Goal: Transaction & Acquisition: Book appointment/travel/reservation

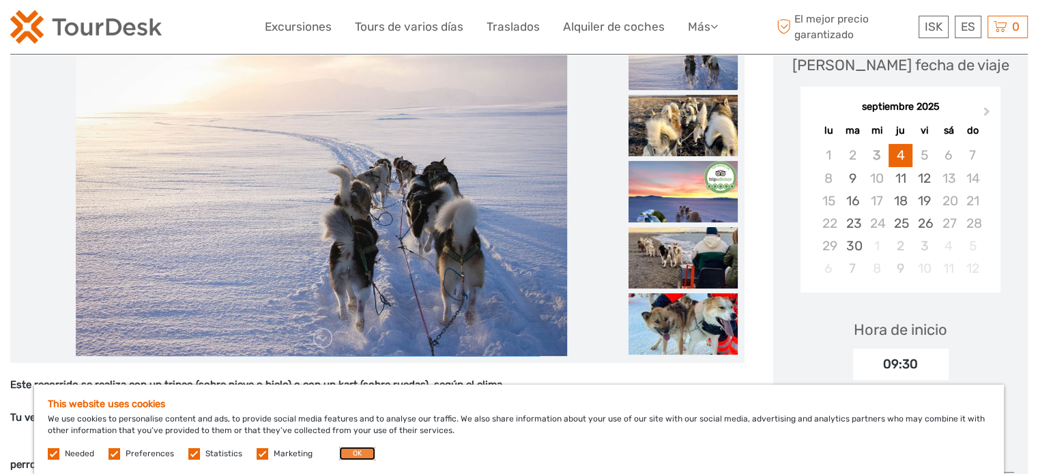
click at [362, 452] on button "OK" at bounding box center [357, 454] width 36 height 14
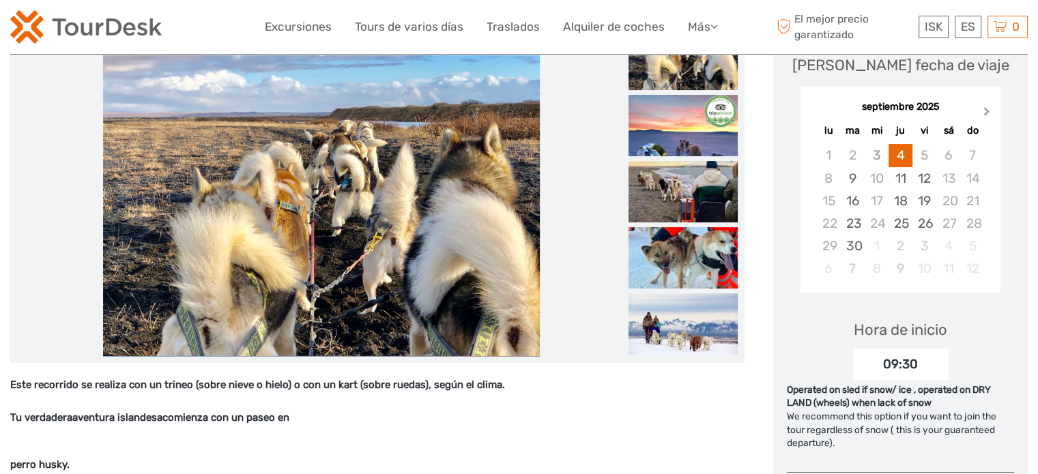
click at [987, 110] on span "Next Month" at bounding box center [987, 114] width 0 height 20
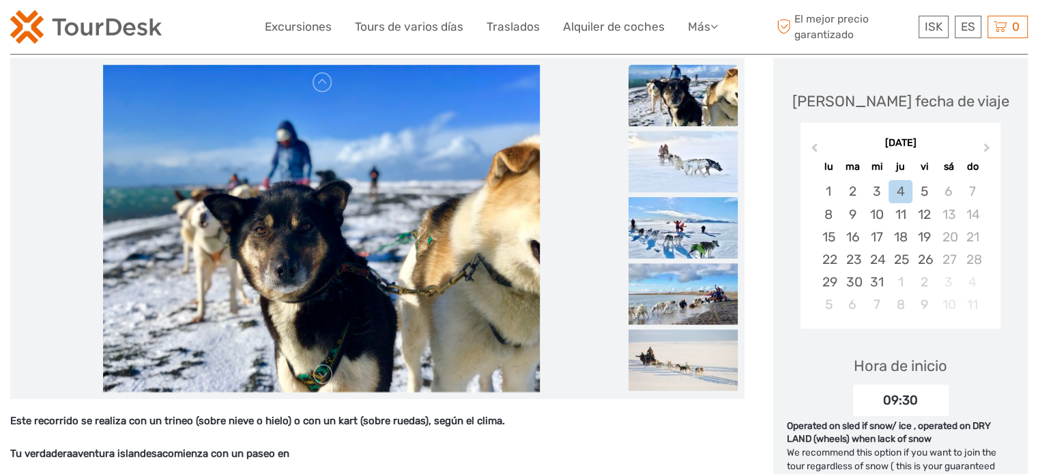
scroll to position [136, 0]
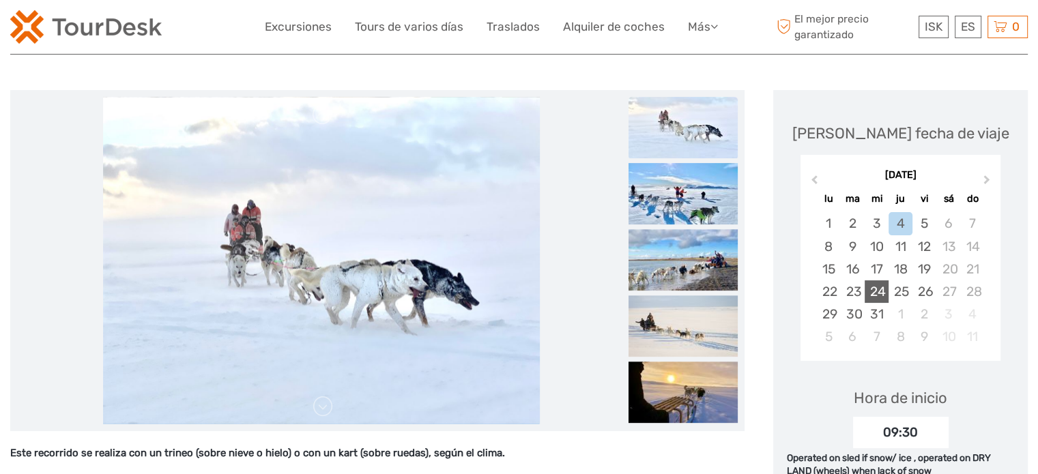
click at [879, 289] on div "24" at bounding box center [876, 291] width 24 height 23
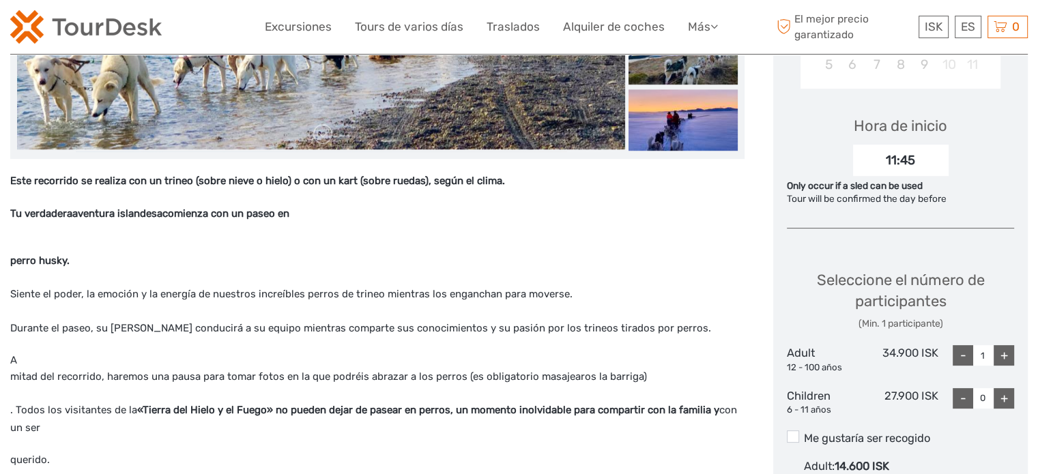
scroll to position [409, 0]
click at [1004, 354] on div "+" at bounding box center [1003, 355] width 20 height 20
type input "3"
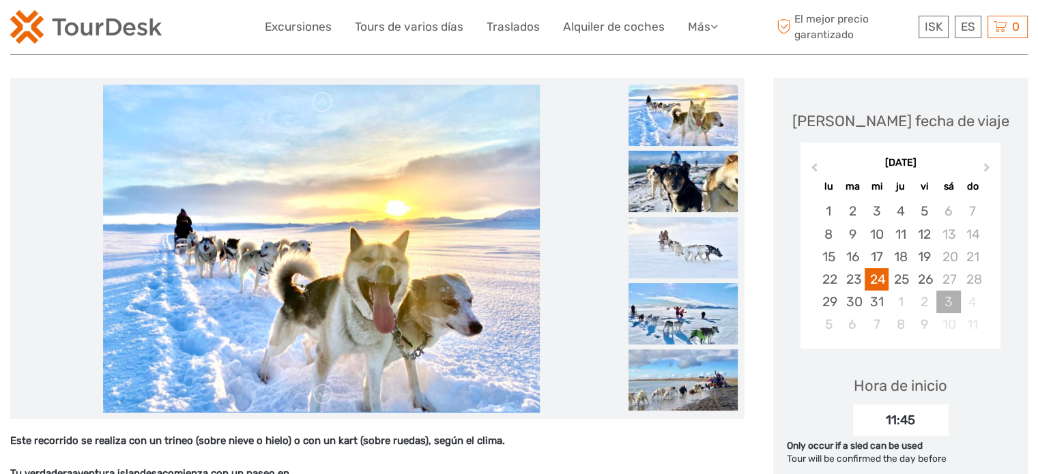
scroll to position [68, 0]
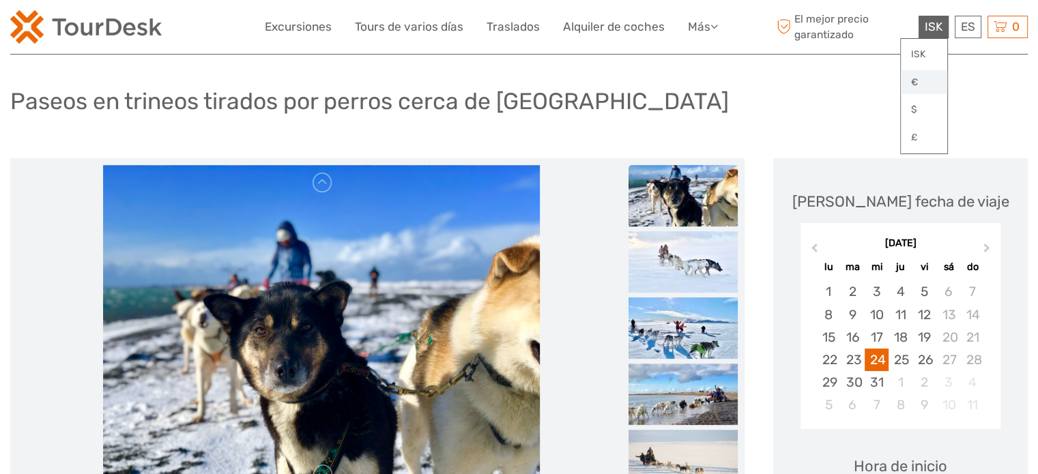
click at [914, 81] on link "€" at bounding box center [924, 82] width 46 height 25
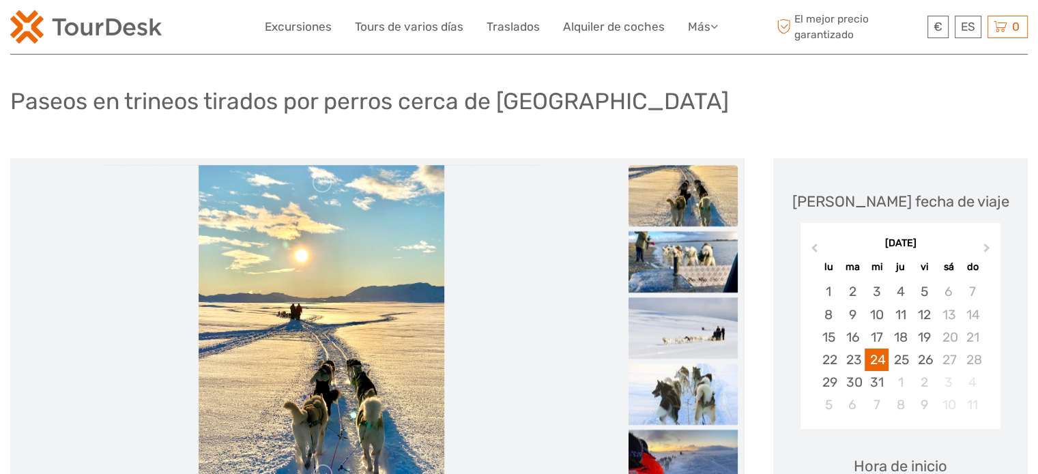
click at [338, 392] on img at bounding box center [322, 328] width 246 height 327
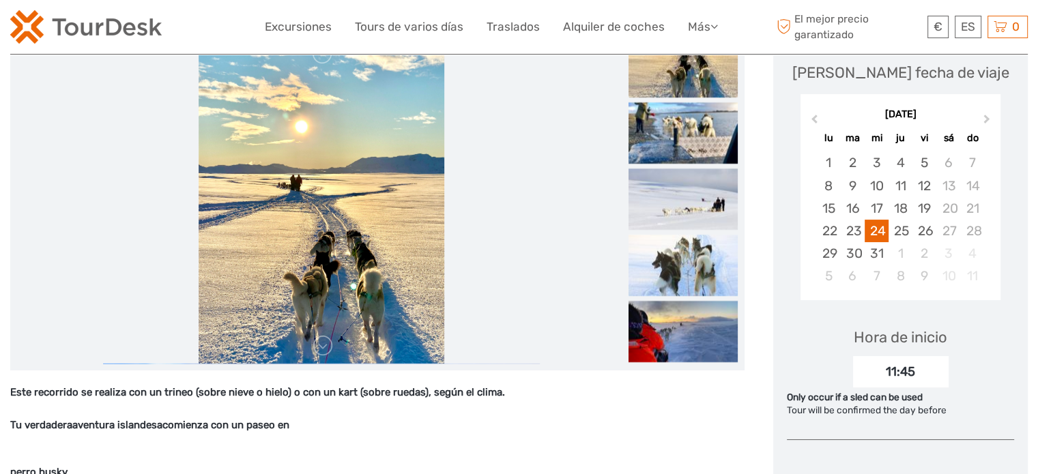
scroll to position [205, 0]
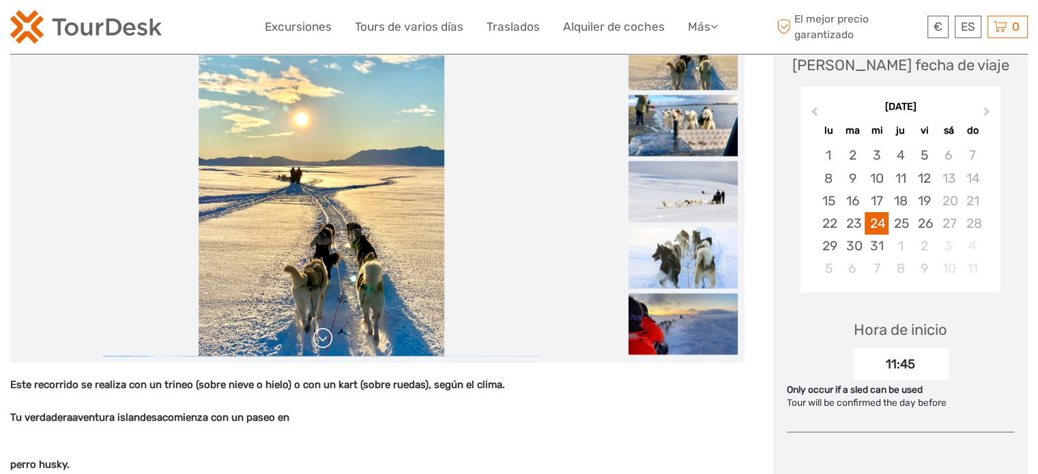
click at [323, 339] on link at bounding box center [323, 338] width 22 height 22
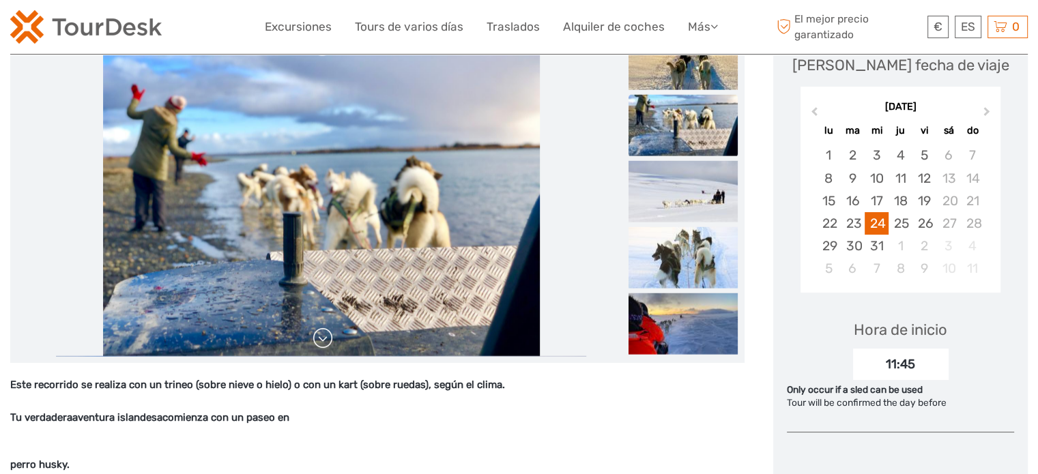
click at [323, 340] on link at bounding box center [323, 338] width 22 height 22
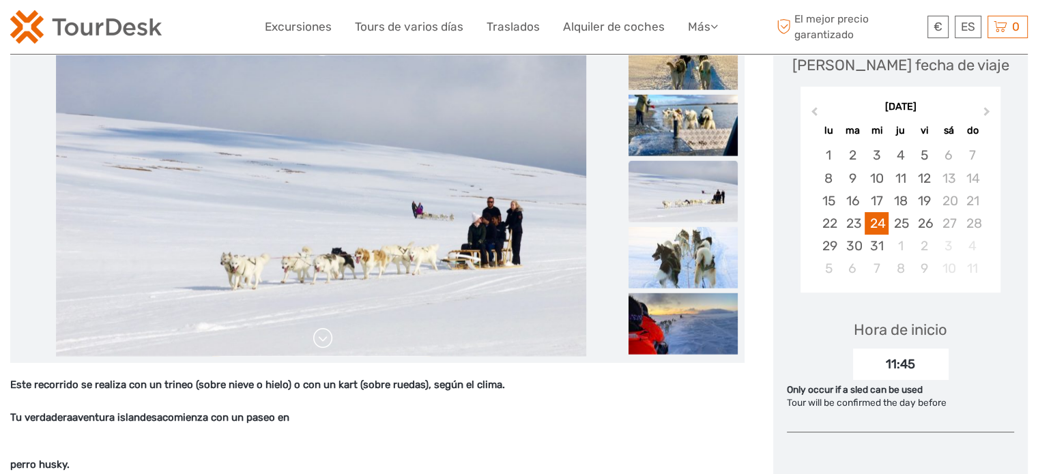
click at [323, 340] on link at bounding box center [323, 338] width 22 height 22
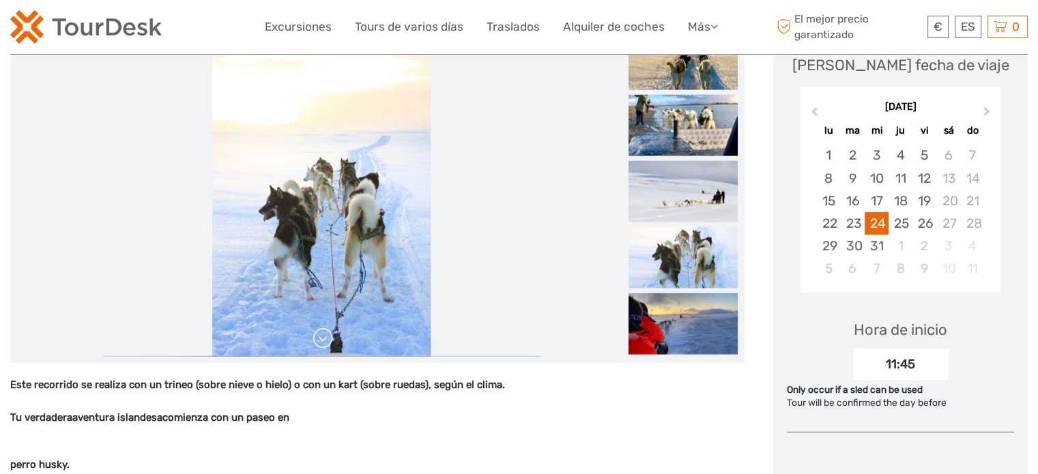
click at [323, 340] on link at bounding box center [323, 338] width 22 height 22
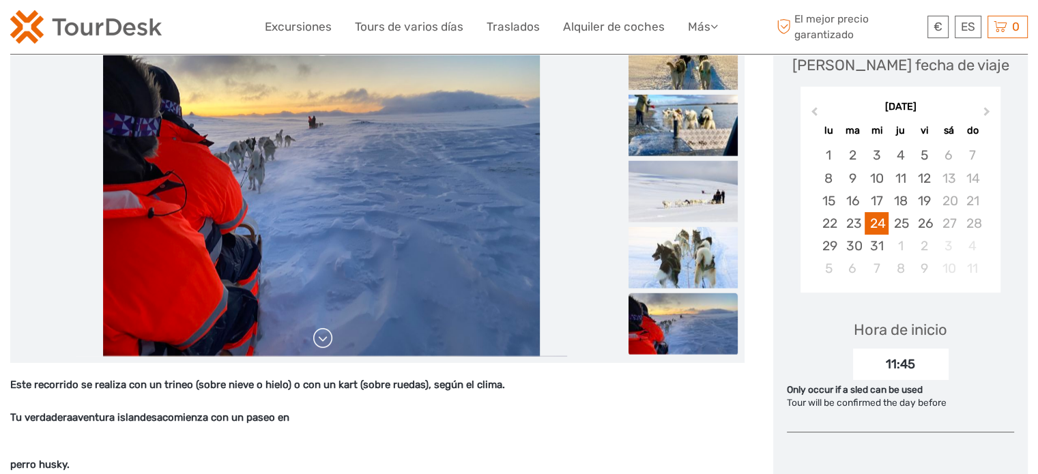
click at [323, 340] on link at bounding box center [323, 338] width 22 height 22
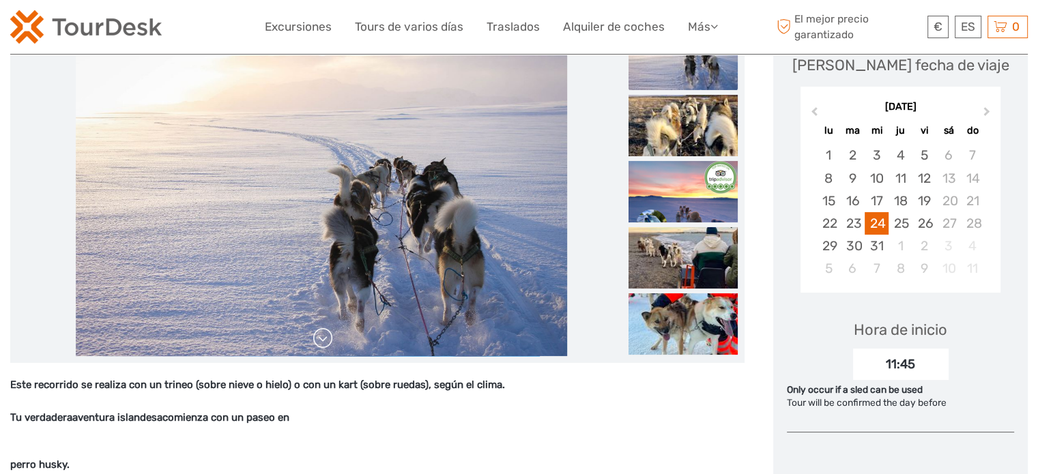
click at [323, 340] on link at bounding box center [323, 338] width 22 height 22
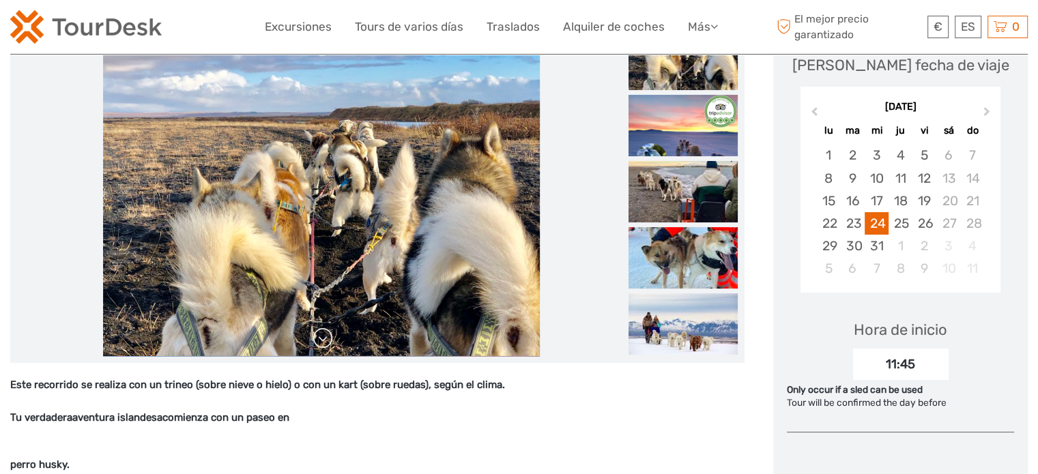
click at [321, 341] on link at bounding box center [323, 338] width 22 height 22
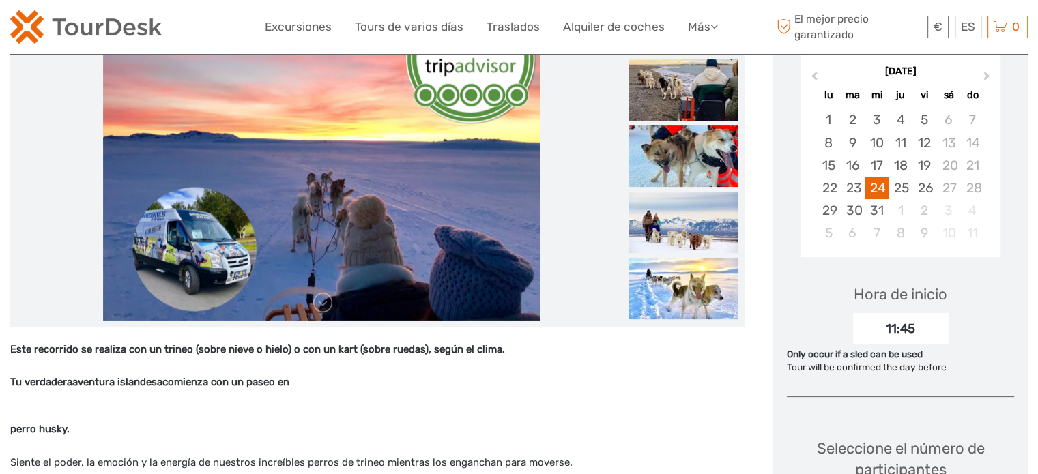
scroll to position [273, 0]
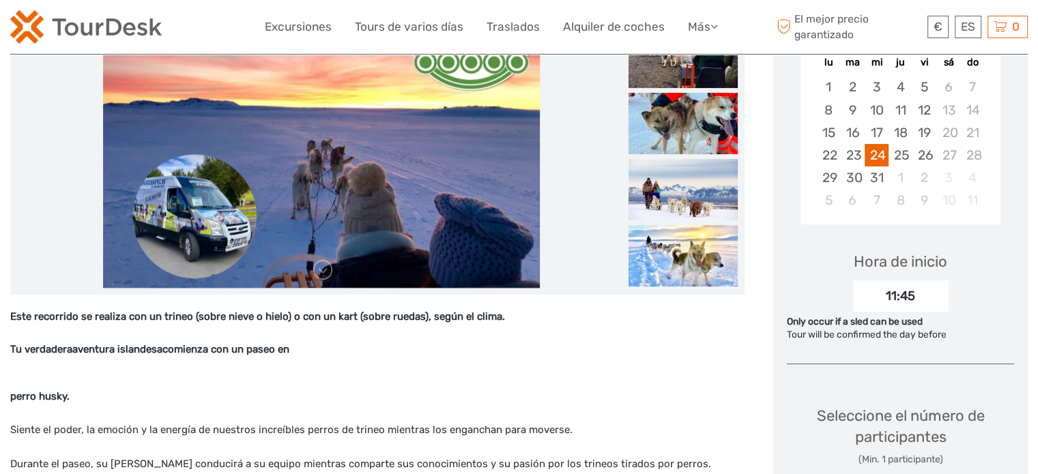
click at [207, 239] on img at bounding box center [321, 123] width 437 height 327
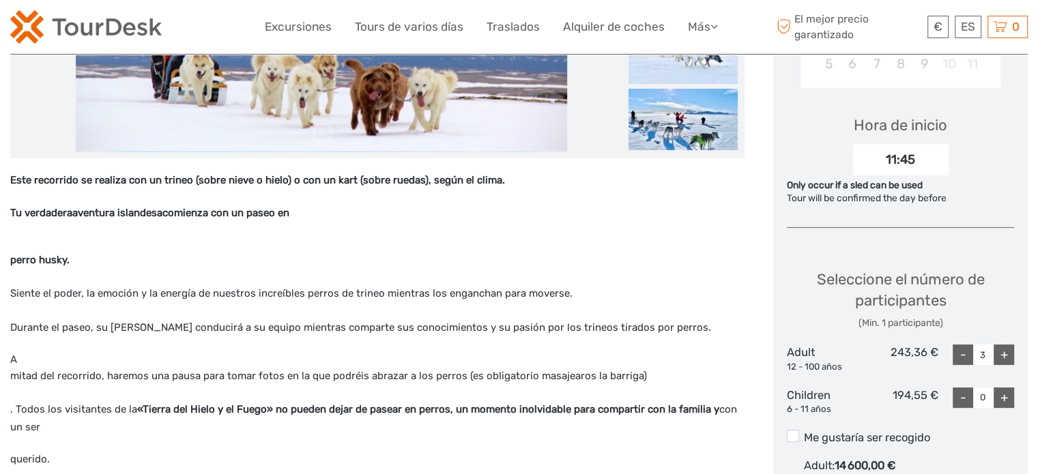
scroll to position [205, 0]
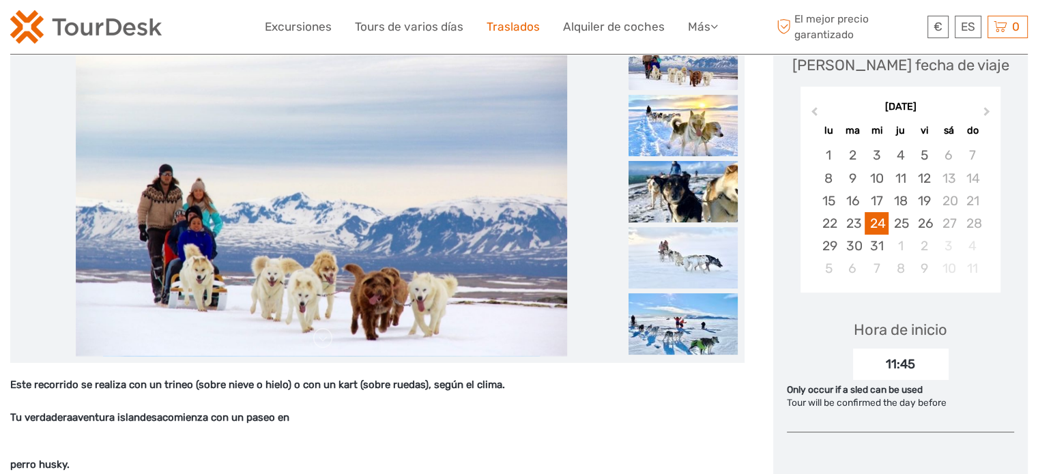
click at [508, 27] on link "Traslados" at bounding box center [512, 27] width 53 height 20
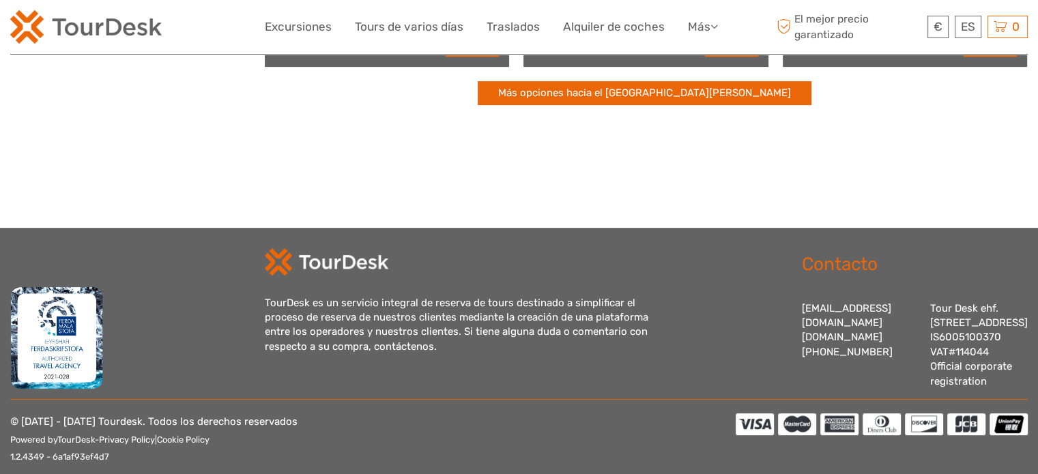
scroll to position [623, 0]
